Goal: Task Accomplishment & Management: Manage account settings

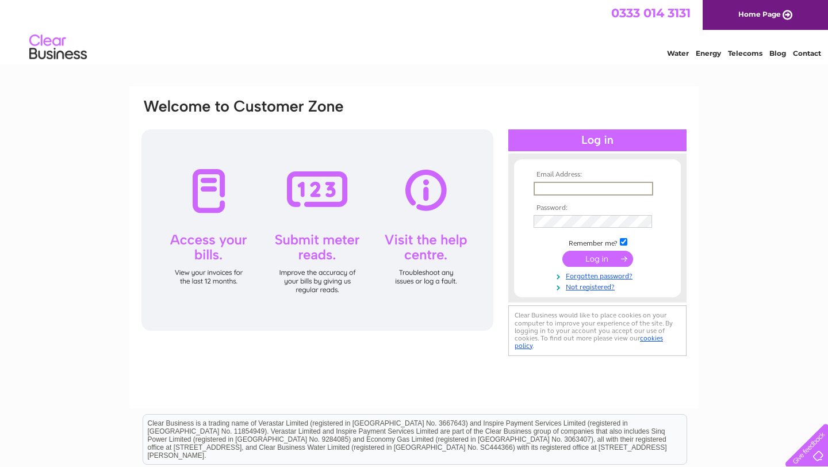
click at [580, 187] on input "text" at bounding box center [593, 189] width 120 height 14
click at [589, 284] on link "Not registered?" at bounding box center [598, 285] width 130 height 11
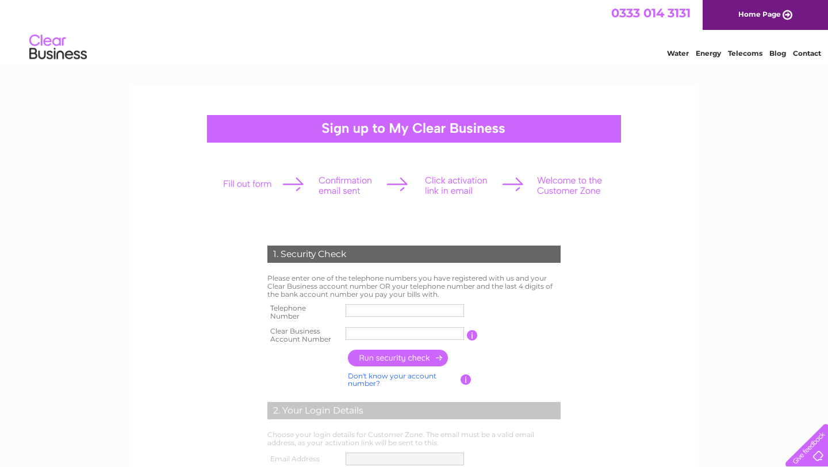
scroll to position [6, 0]
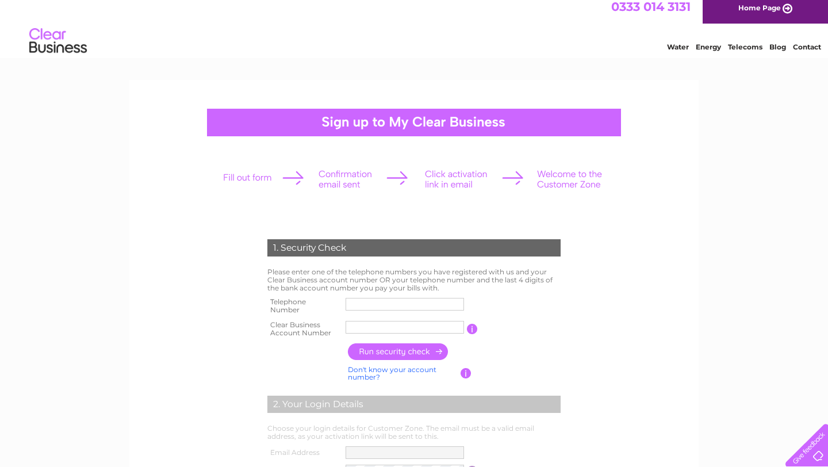
click at [417, 303] on input "text" at bounding box center [404, 304] width 118 height 13
type input "01916375081"
click at [395, 329] on input "text" at bounding box center [404, 327] width 118 height 13
click at [360, 325] on input "CB3032407" at bounding box center [405, 327] width 120 height 14
click at [397, 323] on input "3032407" at bounding box center [405, 327] width 120 height 14
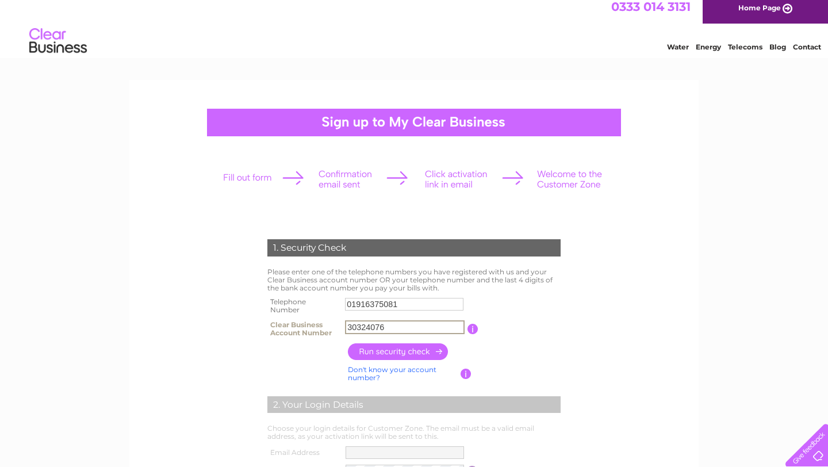
click at [385, 352] on input "button" at bounding box center [398, 351] width 101 height 17
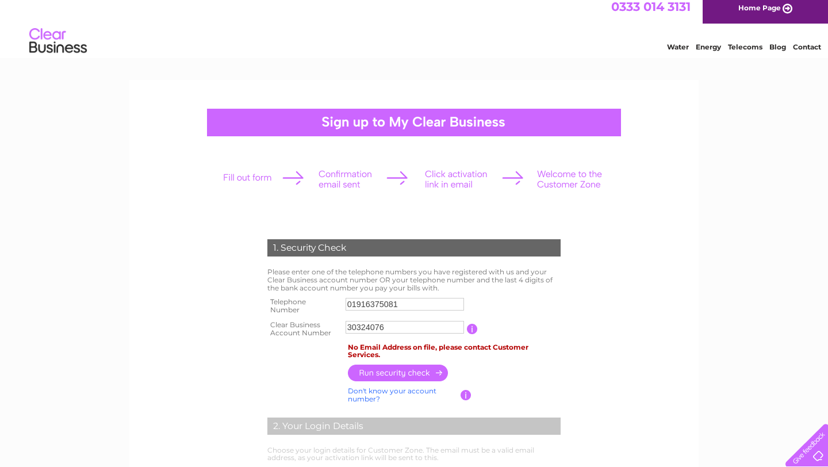
click at [400, 327] on input "30324076" at bounding box center [404, 327] width 118 height 13
click at [350, 328] on input "30324076" at bounding box center [405, 327] width 120 height 14
click at [348, 326] on input "30324076" at bounding box center [405, 327] width 120 height 14
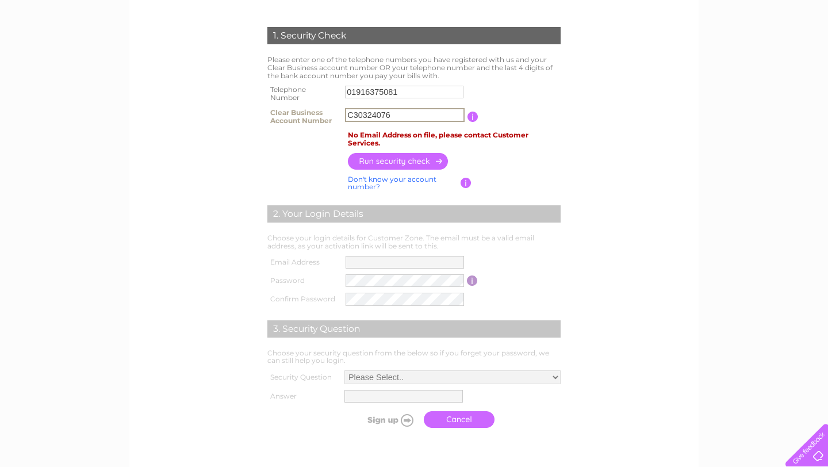
scroll to position [245, 0]
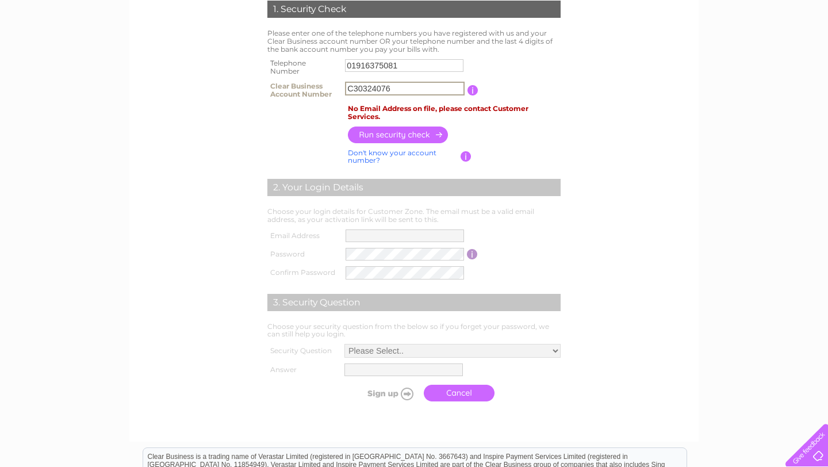
click at [368, 151] on link "Don't know your account number?" at bounding box center [392, 156] width 89 height 17
click at [358, 86] on input "text" at bounding box center [353, 89] width 16 height 14
click at [362, 156] on link "Don't know your bank account number?" at bounding box center [401, 156] width 107 height 17
click at [364, 91] on input "text" at bounding box center [405, 89] width 120 height 14
click at [365, 153] on link "Don't know your account number?" at bounding box center [392, 156] width 89 height 17
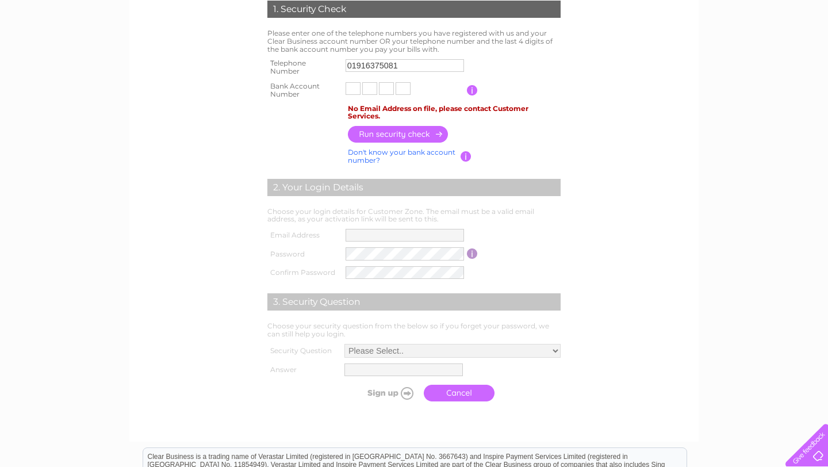
click at [365, 153] on link "Don't know your bank account number?" at bounding box center [401, 156] width 107 height 17
click at [475, 93] on input "button" at bounding box center [472, 90] width 11 height 10
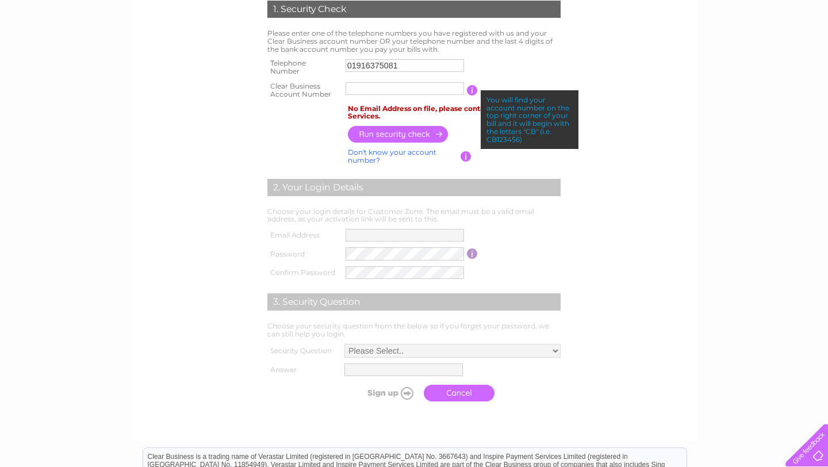
click at [417, 91] on input "text" at bounding box center [404, 88] width 118 height 13
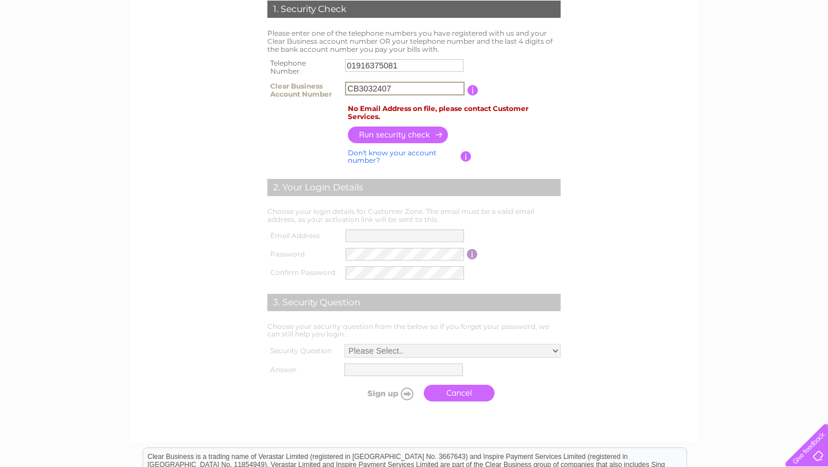
type input "CB3032407"
click at [403, 134] on input "button" at bounding box center [398, 134] width 101 height 17
click at [474, 87] on input "button" at bounding box center [472, 90] width 11 height 10
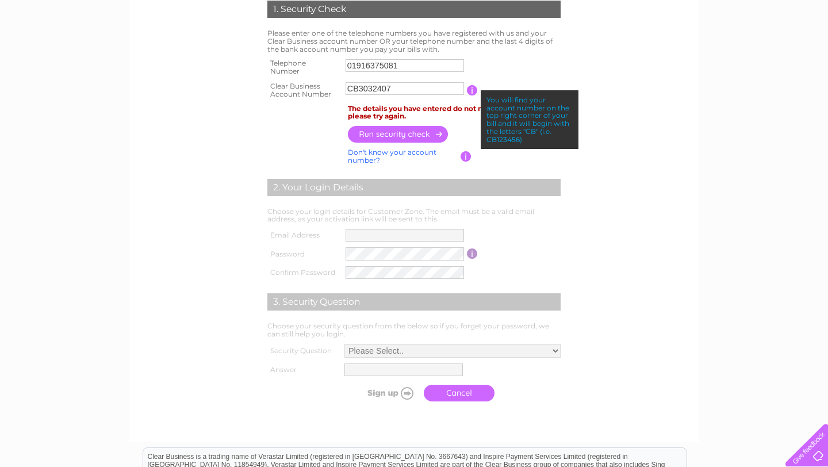
scroll to position [0, 0]
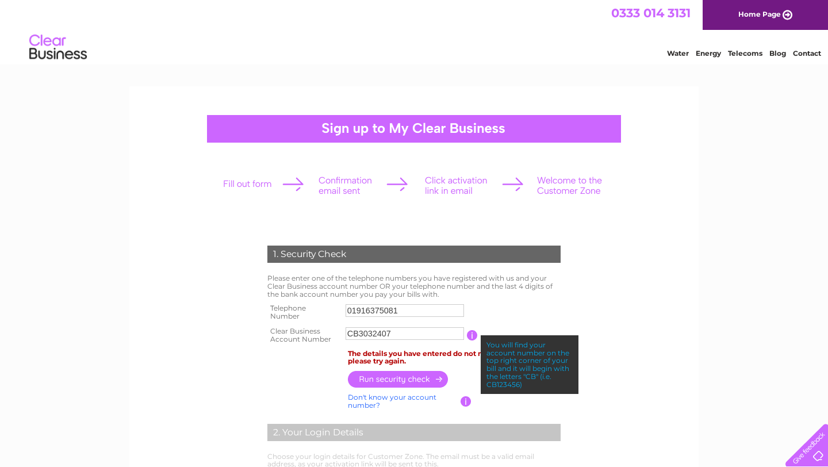
click at [43, 48] on img at bounding box center [58, 47] width 59 height 35
click at [56, 41] on img at bounding box center [58, 47] width 59 height 35
click at [45, 43] on img at bounding box center [58, 47] width 59 height 35
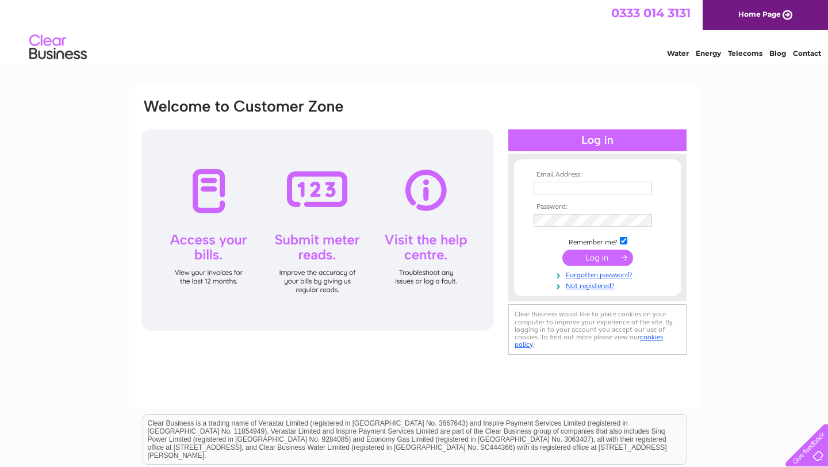
click at [55, 40] on img at bounding box center [58, 47] width 59 height 35
click at [556, 191] on input "text" at bounding box center [592, 188] width 118 height 13
click at [583, 277] on link "Forgotten password?" at bounding box center [598, 275] width 130 height 11
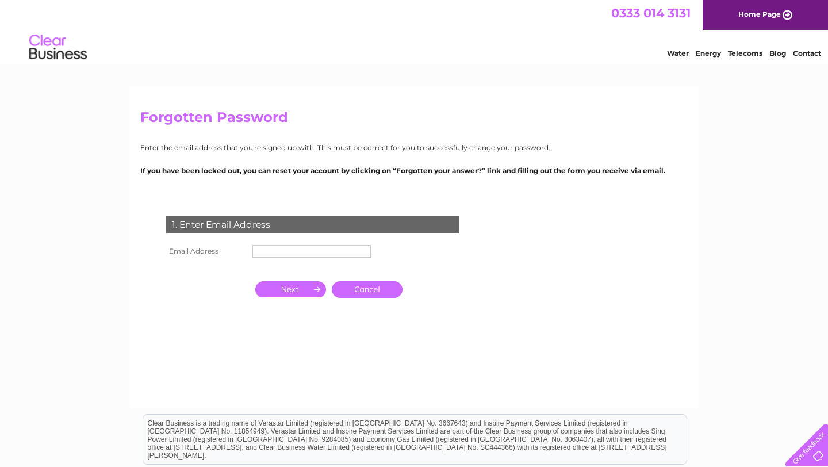
click at [323, 259] on td at bounding box center [311, 251] width 124 height 18
click at [315, 257] on input "text" at bounding box center [311, 251] width 118 height 13
type input "[EMAIL_ADDRESS][DOMAIN_NAME]"
click at [304, 290] on input "button" at bounding box center [290, 290] width 71 height 16
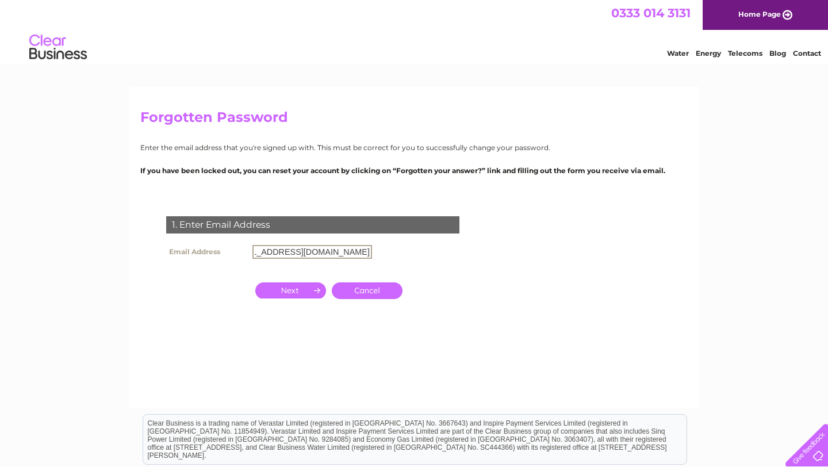
scroll to position [0, 0]
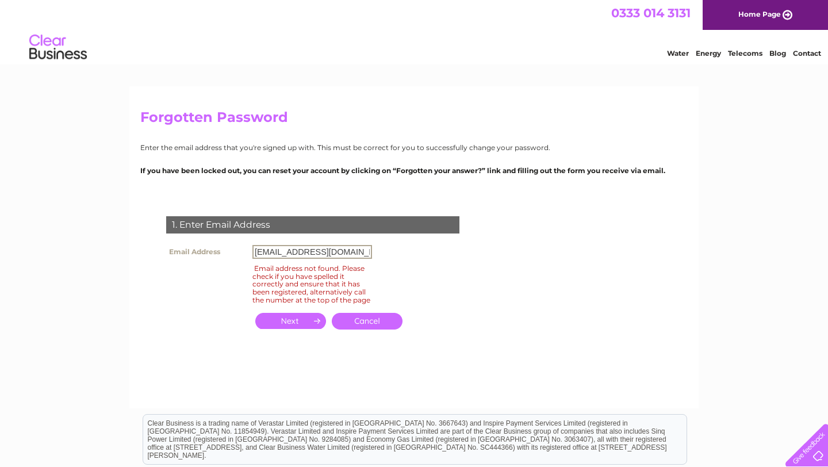
click at [325, 252] on input "[EMAIL_ADDRESS][DOMAIN_NAME]" at bounding box center [312, 252] width 120 height 14
type input "[EMAIL_ADDRESS][DOMAIN_NAME]"
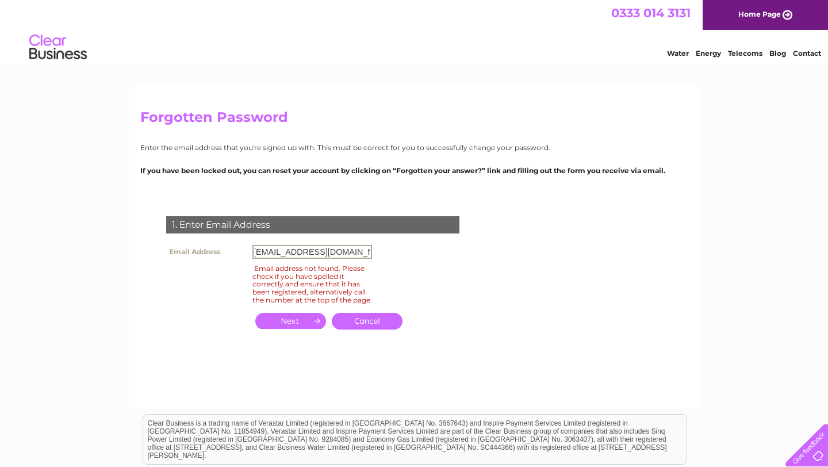
click at [295, 323] on input "button" at bounding box center [290, 321] width 71 height 16
